Goal: Task Accomplishment & Management: Manage account settings

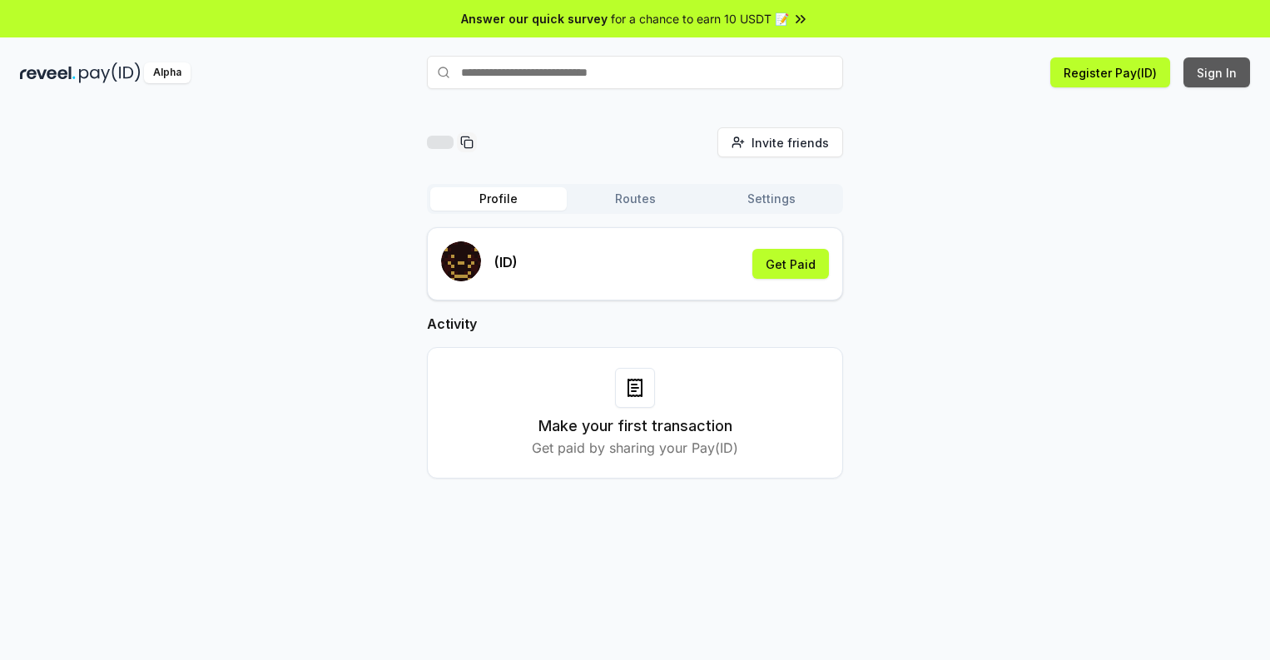
click at [1218, 72] on button "Sign In" at bounding box center [1217, 72] width 67 height 30
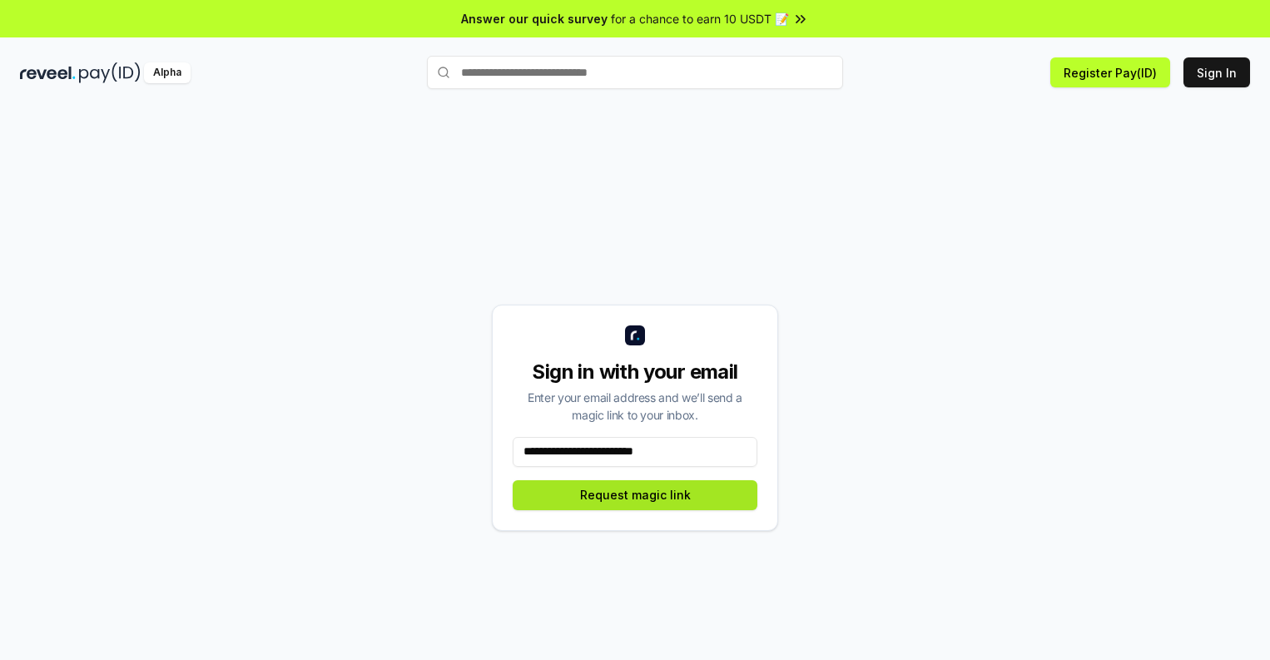
type input "**********"
click at [635, 494] on button "Request magic link" at bounding box center [635, 495] width 245 height 30
